Goal: Task Accomplishment & Management: Manage account settings

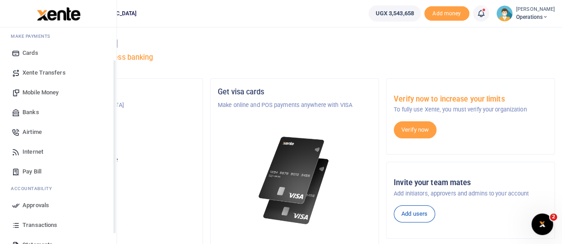
scroll to position [90, 0]
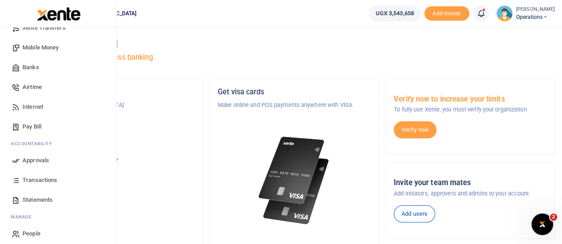
click at [33, 160] on span "Approvals" at bounding box center [35, 160] width 27 height 9
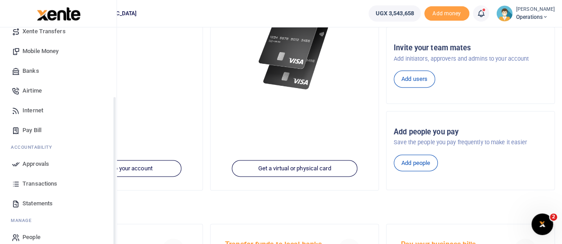
scroll to position [96, 0]
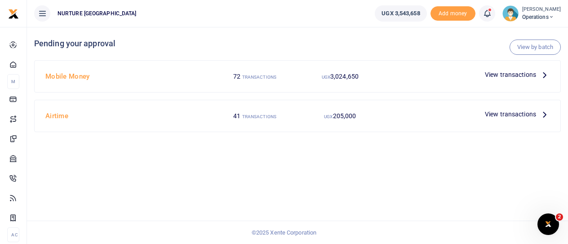
click at [516, 74] on span "View transactions" at bounding box center [510, 75] width 51 height 10
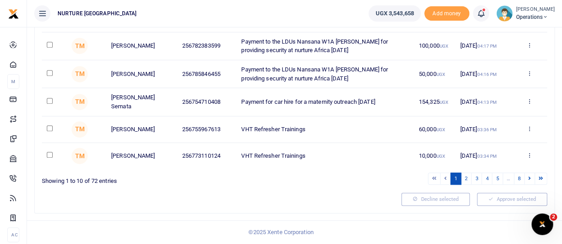
scroll to position [250, 0]
click at [498, 178] on link "5" at bounding box center [497, 179] width 11 height 12
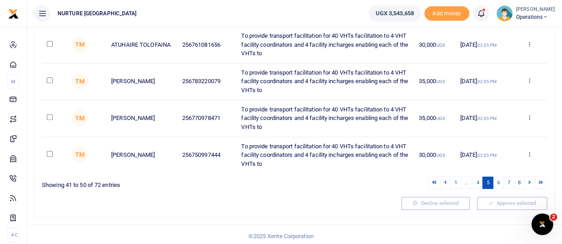
scroll to position [337, 0]
click at [518, 178] on link "8" at bounding box center [519, 182] width 11 height 12
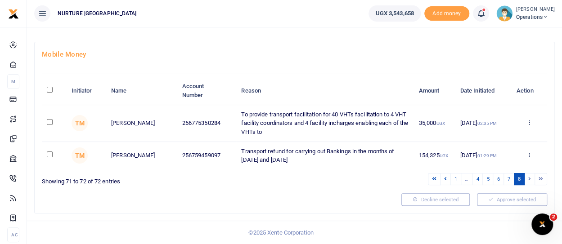
scroll to position [35, 0]
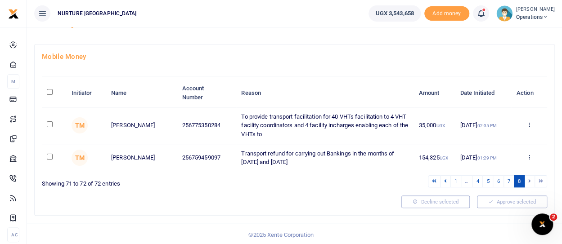
click at [528, 180] on li at bounding box center [529, 181] width 10 height 12
click at [510, 179] on link "7" at bounding box center [508, 181] width 11 height 12
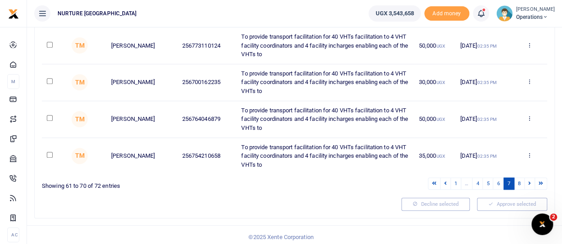
scroll to position [337, 0]
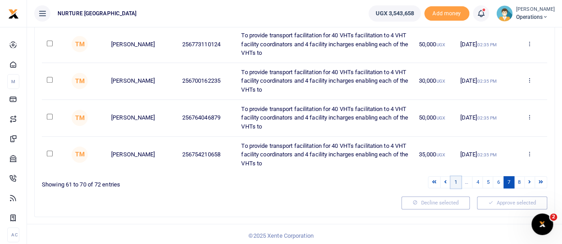
click at [457, 181] on link "1" at bounding box center [455, 182] width 11 height 12
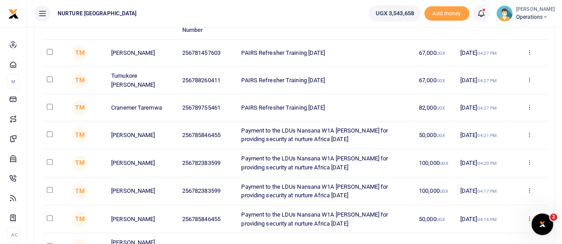
scroll to position [115, 0]
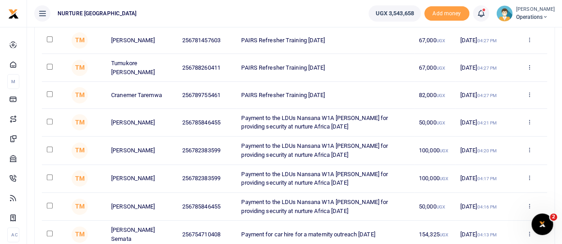
click at [49, 123] on input "checkbox" at bounding box center [50, 122] width 6 height 6
checkbox input "true"
click at [49, 150] on input "checkbox" at bounding box center [50, 150] width 6 height 6
checkbox input "true"
click at [52, 179] on input "checkbox" at bounding box center [50, 177] width 6 height 6
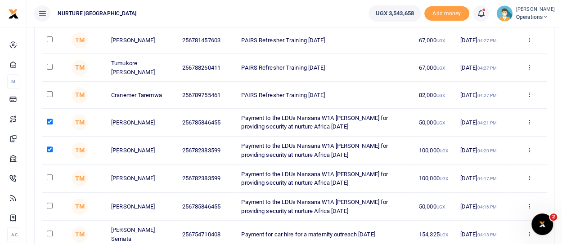
checkbox input "true"
click at [48, 205] on input "checkbox" at bounding box center [50, 206] width 6 height 6
checkbox input "true"
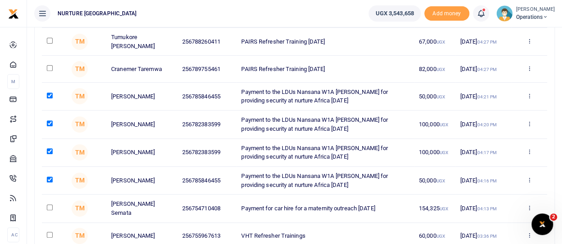
scroll to position [160, 0]
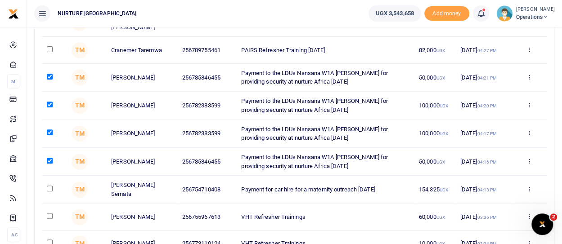
click at [49, 188] on input "checkbox" at bounding box center [50, 189] width 6 height 6
checkbox input "true"
click at [48, 48] on input "checkbox" at bounding box center [50, 49] width 6 height 6
checkbox input "true"
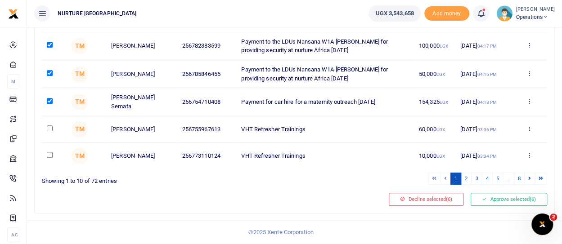
scroll to position [250, 0]
click at [496, 201] on button "Approve selected (6)" at bounding box center [508, 199] width 76 height 13
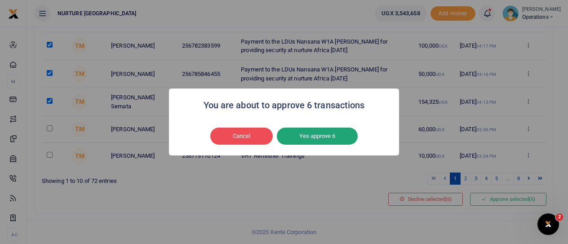
click at [328, 135] on button "Yes approve 6" at bounding box center [317, 136] width 81 height 17
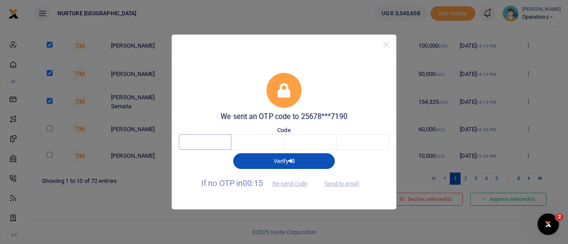
click at [219, 140] on input "text" at bounding box center [205, 141] width 53 height 15
type input "3"
type input "6"
type input "4"
type input "6"
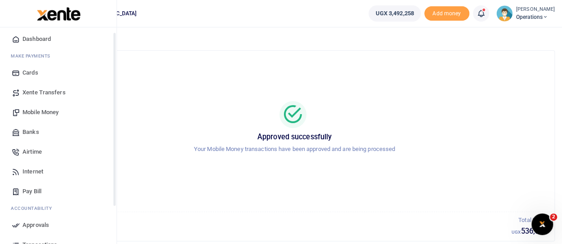
scroll to position [45, 0]
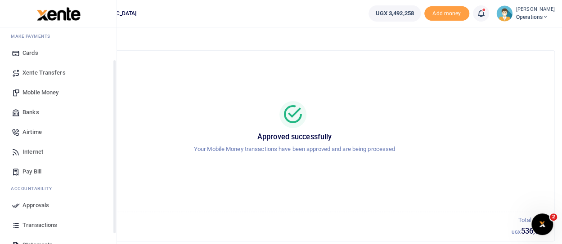
click at [42, 88] on span "Mobile Money" at bounding box center [40, 92] width 36 height 9
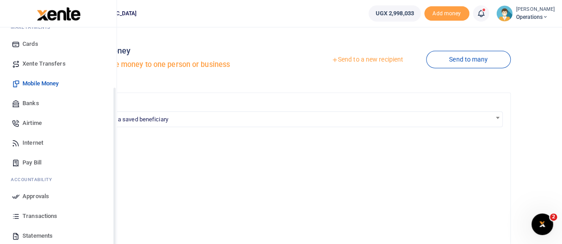
scroll to position [90, 0]
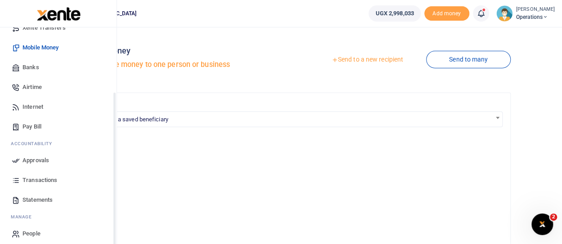
click at [33, 161] on span "Approvals" at bounding box center [35, 160] width 27 height 9
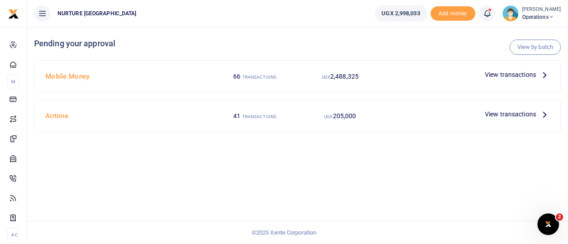
click at [523, 73] on span "View transactions" at bounding box center [510, 75] width 51 height 10
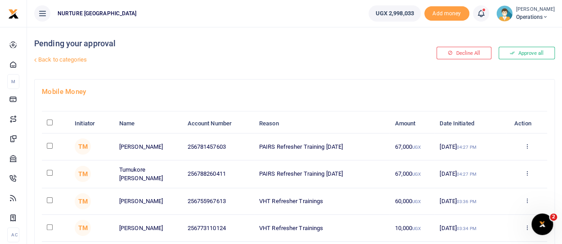
click at [48, 144] on input "checkbox" at bounding box center [50, 146] width 6 height 6
checkbox input "true"
click at [49, 170] on input "checkbox" at bounding box center [50, 173] width 6 height 6
checkbox input "true"
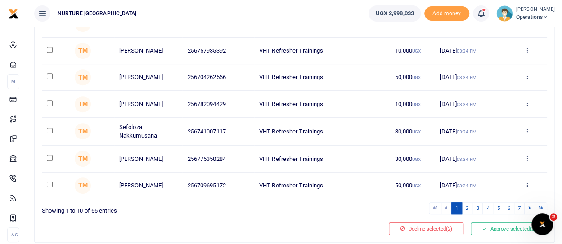
scroll to position [229, 0]
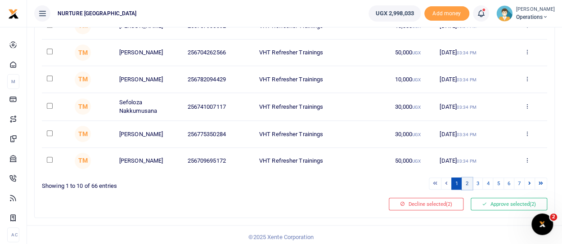
click at [468, 179] on link "2" at bounding box center [466, 184] width 11 height 12
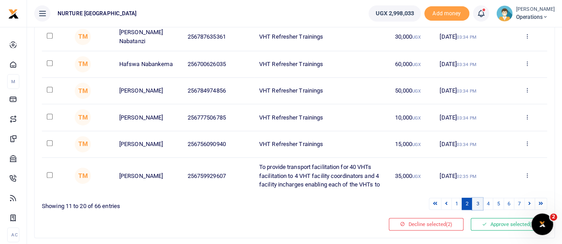
click at [478, 200] on link "3" at bounding box center [477, 204] width 11 height 12
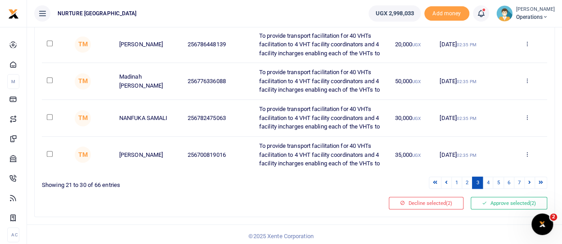
scroll to position [329, 0]
click at [491, 180] on link "4" at bounding box center [487, 182] width 11 height 12
click at [498, 178] on link "5" at bounding box center [497, 182] width 11 height 12
click at [509, 180] on link "6" at bounding box center [508, 182] width 11 height 12
click at [519, 179] on link "7" at bounding box center [519, 182] width 11 height 12
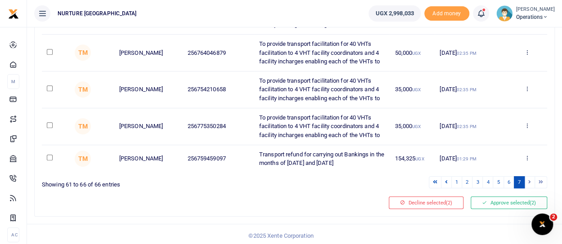
scroll to position [174, 0]
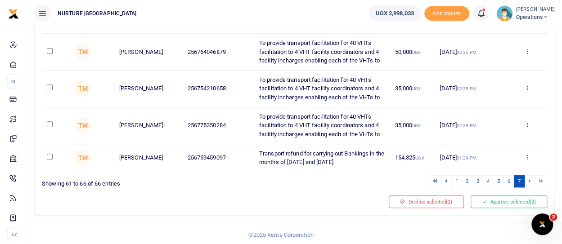
click at [528, 179] on li at bounding box center [529, 181] width 10 height 12
click at [511, 179] on link "6" at bounding box center [508, 181] width 11 height 12
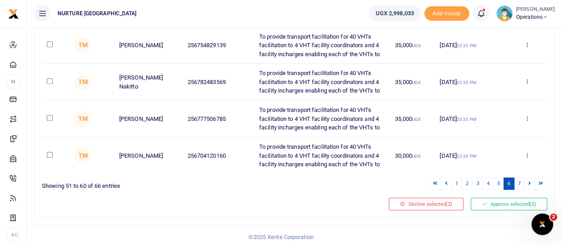
scroll to position [329, 0]
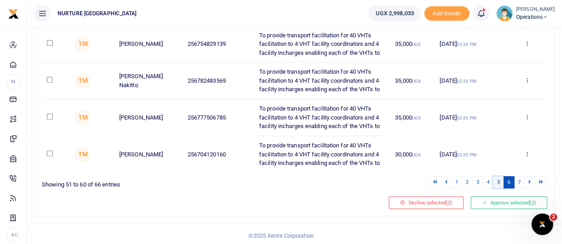
click at [497, 181] on link "5" at bounding box center [497, 182] width 11 height 12
click at [489, 178] on link "4" at bounding box center [487, 182] width 11 height 12
click at [479, 179] on link "3" at bounding box center [477, 182] width 11 height 12
click at [468, 178] on link "2" at bounding box center [466, 182] width 11 height 12
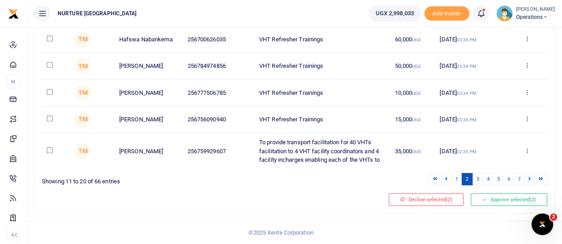
scroll to position [250, 0]
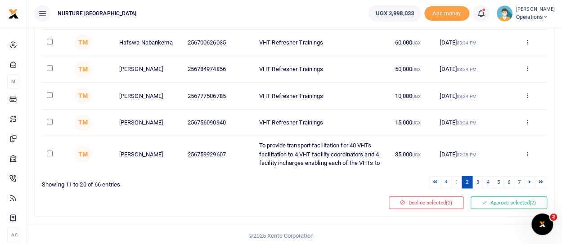
click at [49, 65] on input "checkbox" at bounding box center [50, 68] width 6 height 6
checkbox input "true"
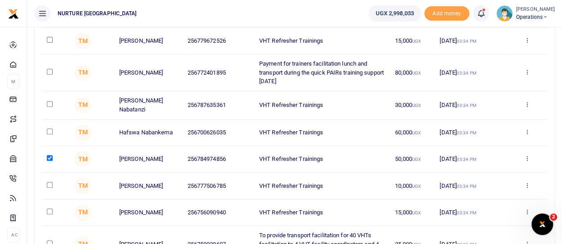
scroll to position [206, 0]
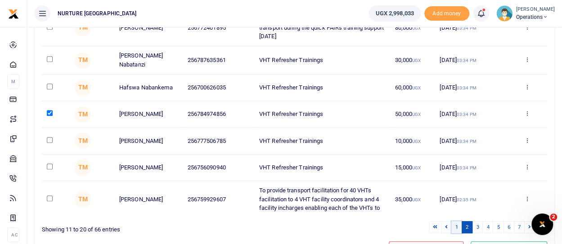
click at [459, 224] on link "1" at bounding box center [456, 227] width 11 height 12
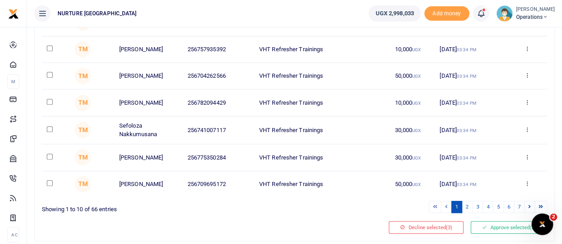
click at [48, 72] on input "checkbox" at bounding box center [50, 75] width 6 height 6
checkbox input "true"
click at [51, 180] on input "checkbox" at bounding box center [50, 183] width 6 height 6
checkbox input "true"
click at [513, 224] on button "Approve selected (5)" at bounding box center [508, 227] width 76 height 13
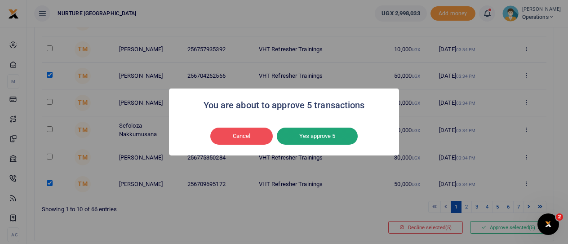
click at [328, 131] on button "Yes approve 5" at bounding box center [317, 136] width 81 height 17
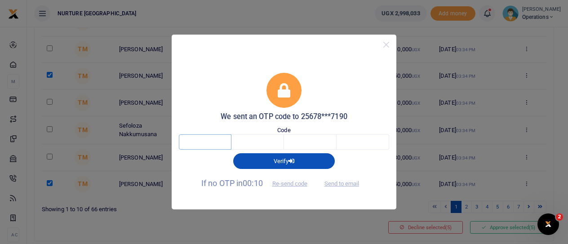
click at [212, 139] on input "text" at bounding box center [205, 141] width 53 height 15
type input "3"
type input "6"
type input "2"
type input "7"
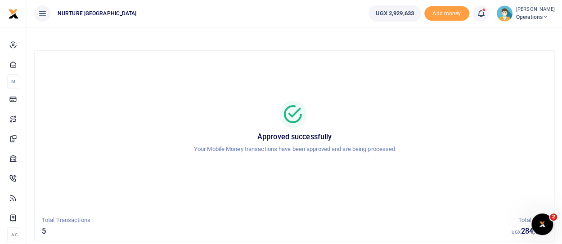
click at [548, 17] on icon at bounding box center [544, 17] width 5 height 6
click at [514, 64] on link "Logout" at bounding box center [513, 65] width 71 height 13
